Goal: Task Accomplishment & Management: Use online tool/utility

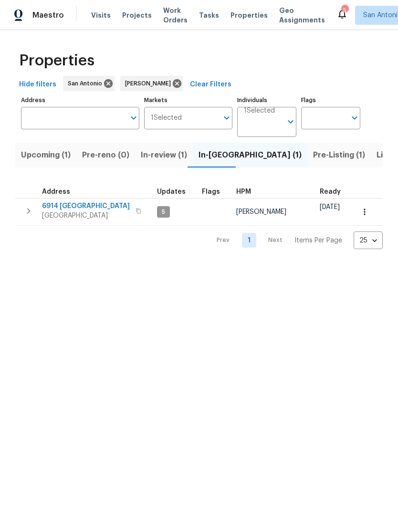
click at [168, 166] on button "In-review (1)" at bounding box center [164, 155] width 58 height 25
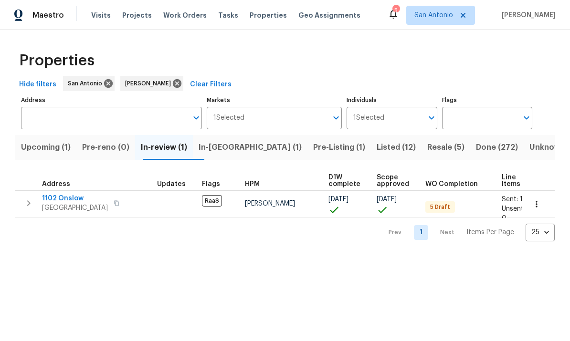
click at [427, 146] on span "Resale (5)" at bounding box center [445, 147] width 37 height 13
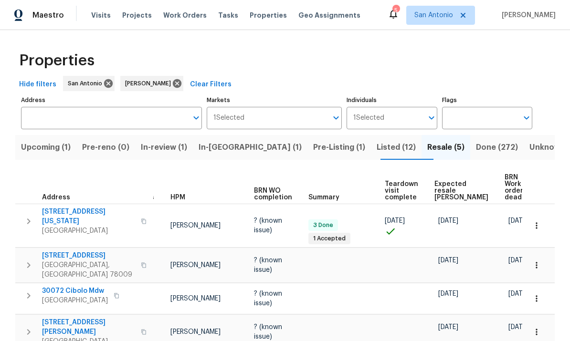
click at [62, 208] on span "2134 Virginia Blvd" at bounding box center [88, 216] width 93 height 19
click at [39, 148] on span "Upcoming (1)" at bounding box center [46, 147] width 50 height 13
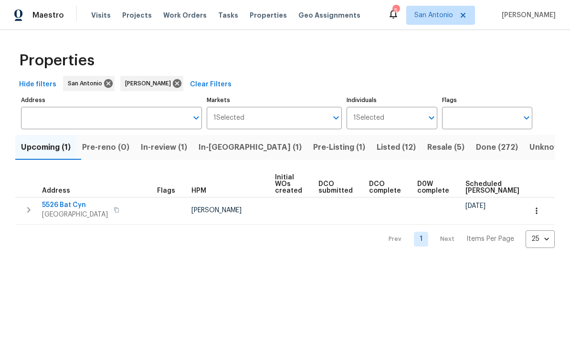
click at [63, 208] on span "5526 Bat Cyn" at bounding box center [75, 205] width 66 height 10
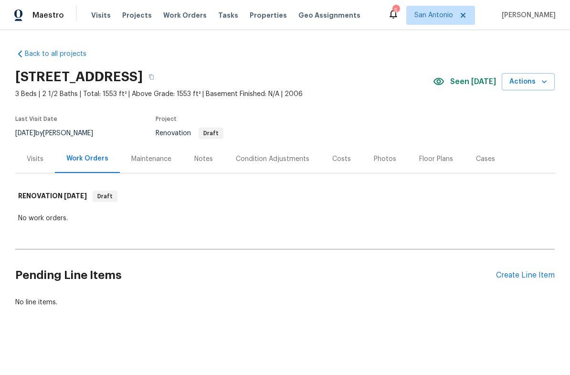
click at [273, 160] on div "Condition Adjustments" at bounding box center [272, 159] width 73 height 10
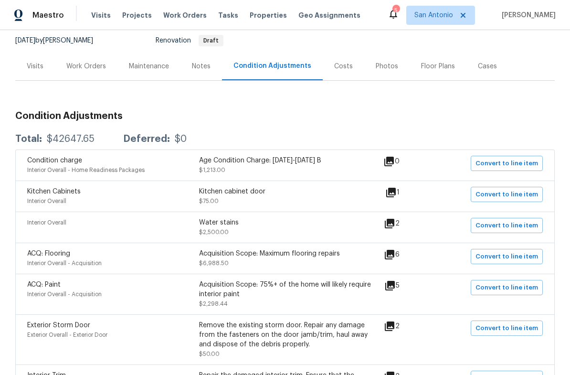
scroll to position [91, 0]
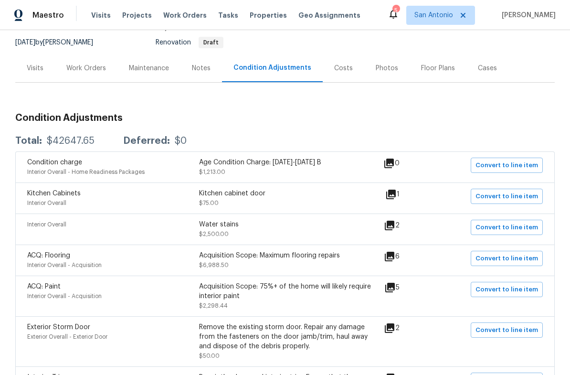
click at [395, 258] on icon at bounding box center [389, 256] width 11 height 11
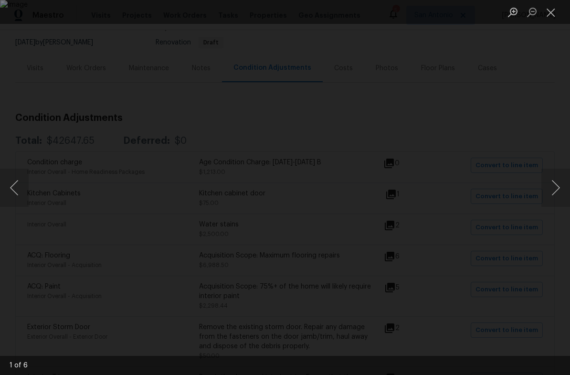
click at [556, 195] on button "Next image" at bounding box center [555, 187] width 29 height 38
click at [551, 186] on button "Next image" at bounding box center [555, 187] width 29 height 38
click at [555, 189] on button "Next image" at bounding box center [555, 187] width 29 height 38
click at [552, 186] on button "Next image" at bounding box center [555, 187] width 29 height 38
click at [550, 185] on button "Next image" at bounding box center [555, 187] width 29 height 38
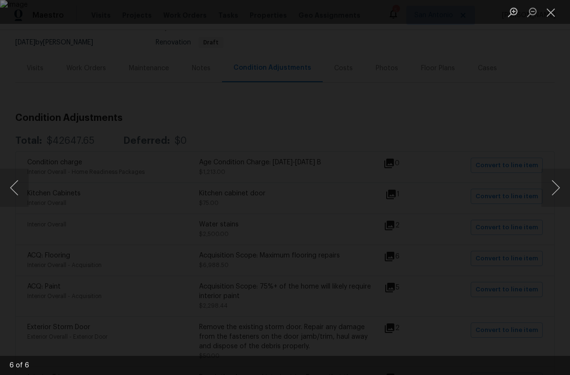
click at [546, 187] on button "Next image" at bounding box center [555, 187] width 29 height 38
click at [547, 186] on button "Next image" at bounding box center [555, 187] width 29 height 38
click at [552, 182] on button "Next image" at bounding box center [555, 187] width 29 height 38
click at [555, 188] on button "Next image" at bounding box center [555, 187] width 29 height 38
click at [553, 185] on button "Next image" at bounding box center [555, 187] width 29 height 38
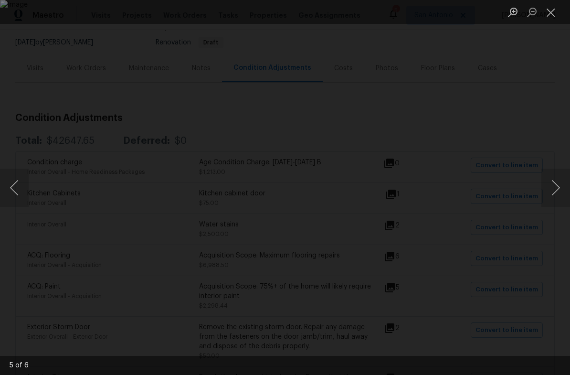
click at [548, 15] on button "Close lightbox" at bounding box center [550, 12] width 19 height 17
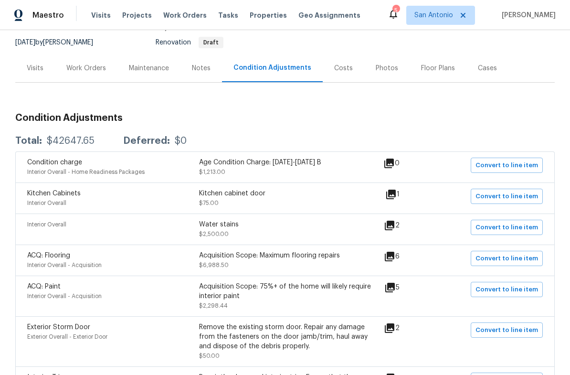
click at [390, 230] on icon at bounding box center [390, 225] width 10 height 10
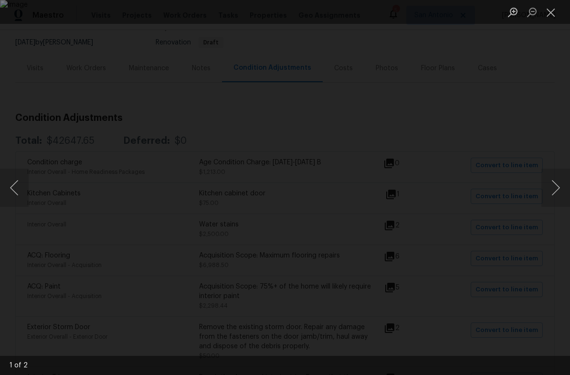
click at [553, 190] on button "Next image" at bounding box center [555, 187] width 29 height 38
click at [550, 17] on button "Close lightbox" at bounding box center [550, 12] width 19 height 17
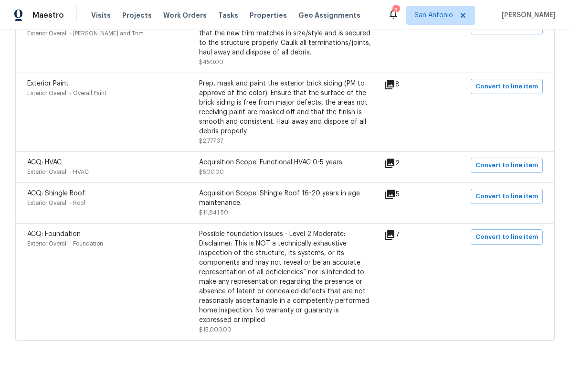
scroll to position [952, 0]
